Goal: Task Accomplishment & Management: Complete application form

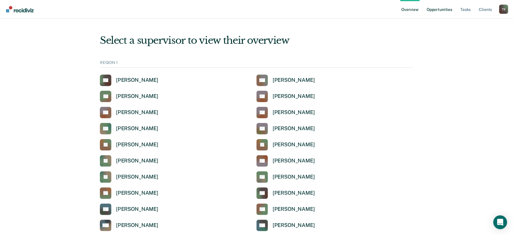
click at [436, 9] on link "Opportunities" at bounding box center [440, 9] width 28 height 18
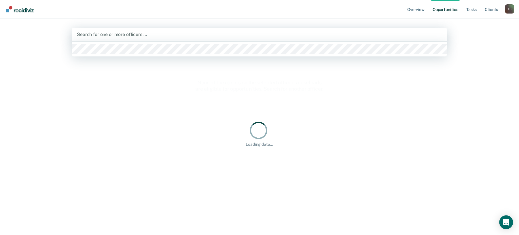
click at [123, 34] on div at bounding box center [259, 34] width 365 height 7
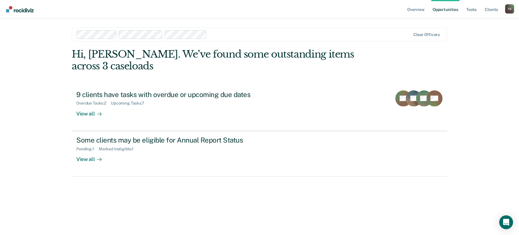
click at [432, 31] on div "Clear officers" at bounding box center [260, 35] width 376 height 14
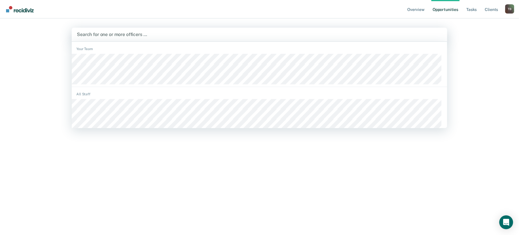
click at [193, 37] on div at bounding box center [259, 34] width 365 height 7
type input "t"
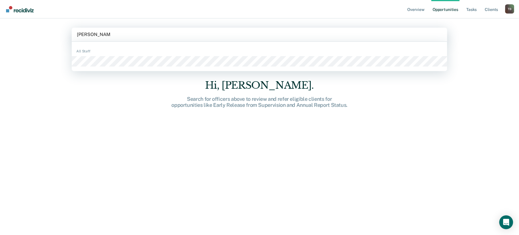
type input "[PERSON_NAME]"
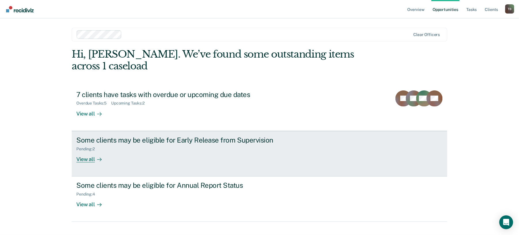
click at [89, 160] on div "View all" at bounding box center [92, 156] width 32 height 11
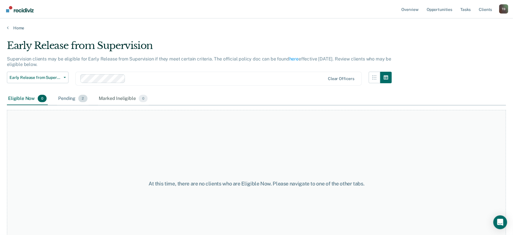
click at [70, 95] on div "Pending 2" at bounding box center [72, 98] width 31 height 13
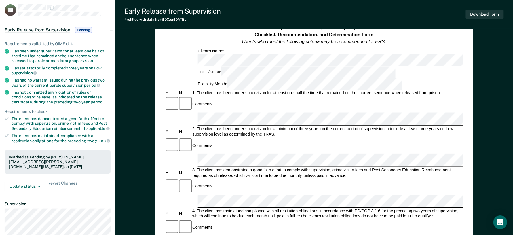
scroll to position [38, 0]
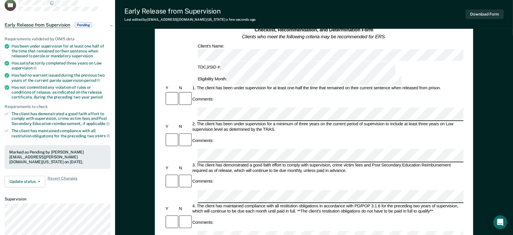
click at [165, 91] on div at bounding box center [172, 99] width 14 height 17
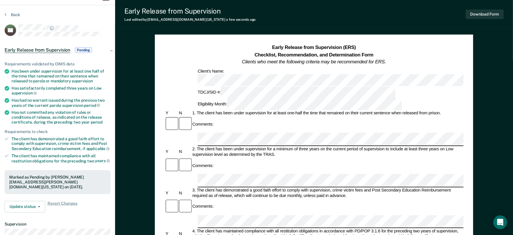
scroll to position [0, 0]
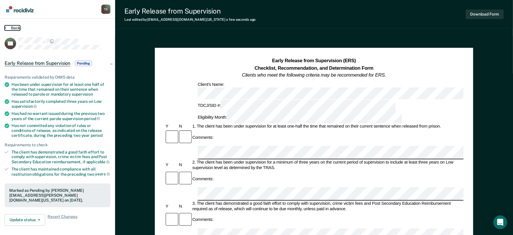
click at [14, 28] on button "Back" at bounding box center [13, 27] width 16 height 5
